Goal: Entertainment & Leisure: Consume media (video, audio)

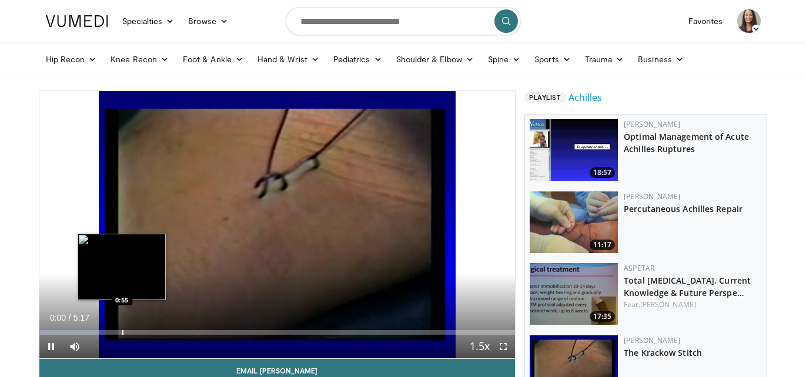
click at [122, 329] on div "Loaded : 12.54% 0:00 0:55" at bounding box center [277, 329] width 476 height 11
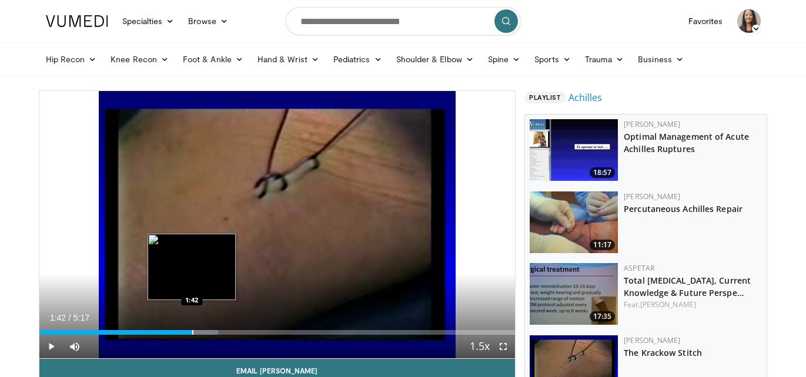
click at [192, 332] on div "Progress Bar" at bounding box center [192, 332] width 1 height 5
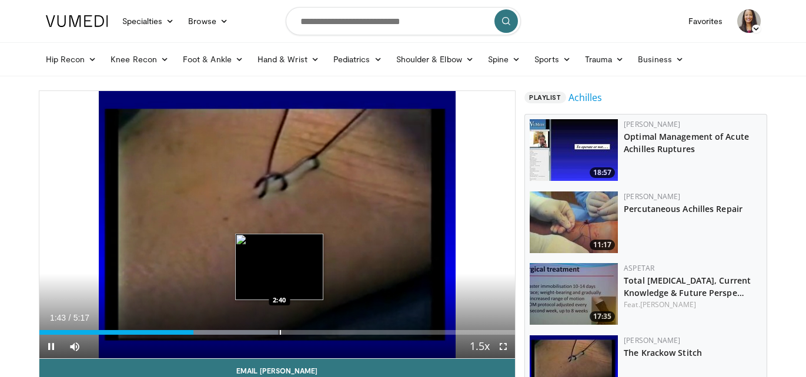
click at [280, 333] on div "Progress Bar" at bounding box center [280, 332] width 1 height 5
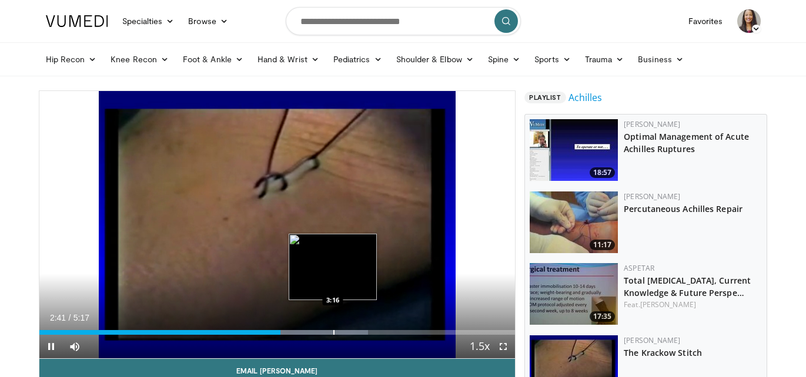
click at [334, 327] on div "Loaded : 69.08% 2:41 3:16" at bounding box center [277, 329] width 476 height 11
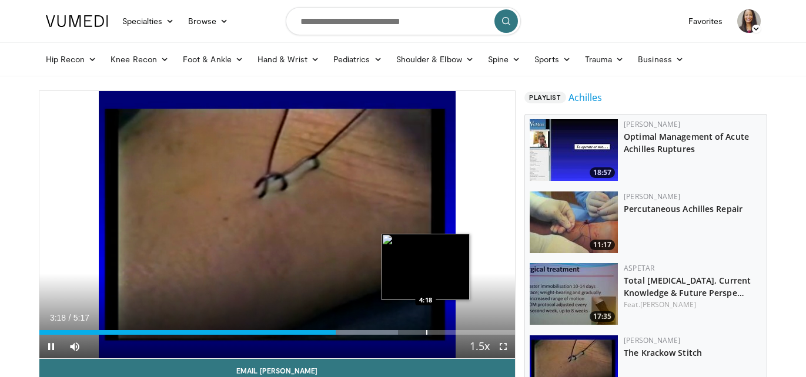
click at [426, 332] on div "Progress Bar" at bounding box center [426, 332] width 1 height 5
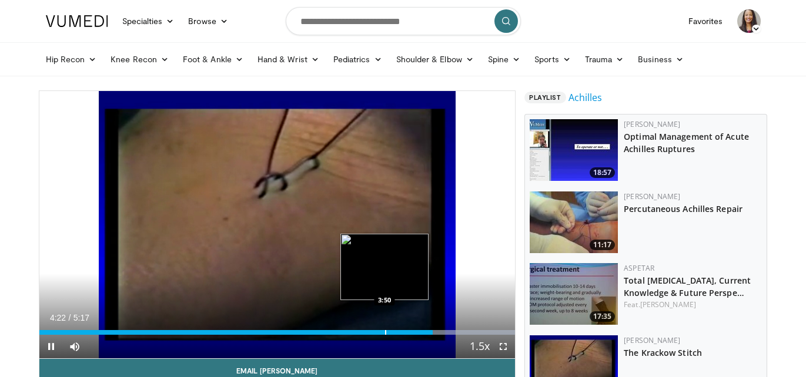
click at [385, 332] on div "Progress Bar" at bounding box center [385, 332] width 1 height 5
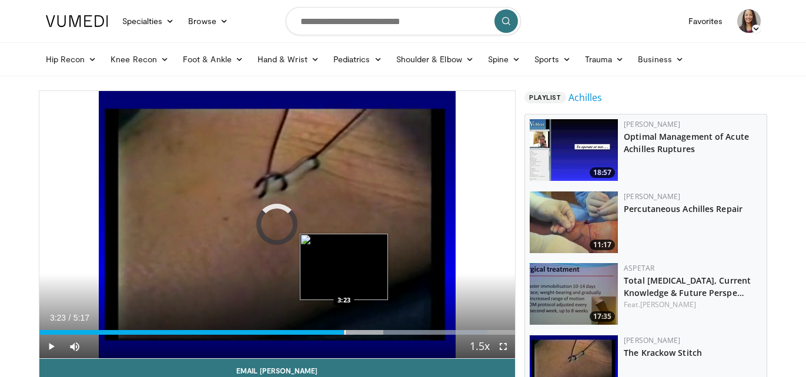
click at [345, 333] on div "Progress Bar" at bounding box center [345, 332] width 1 height 5
